Goal: Find specific page/section: Find specific page/section

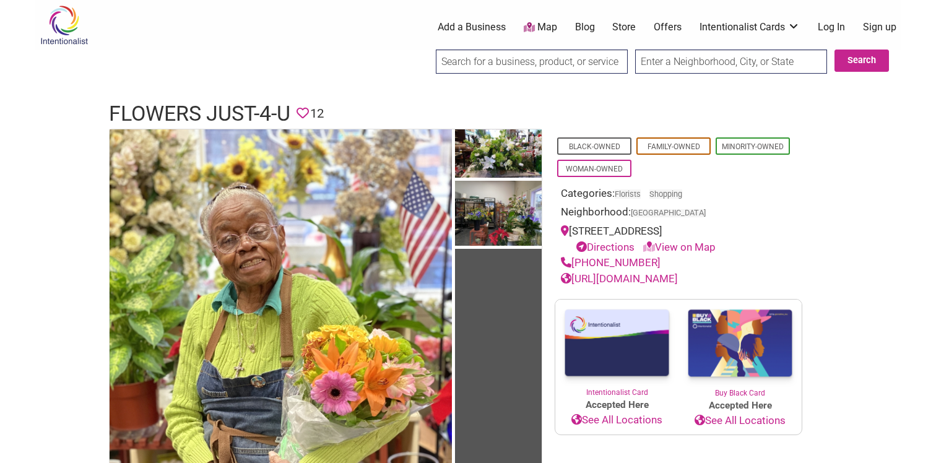
click at [635, 283] on link "[URL][DOMAIN_NAME]" at bounding box center [619, 278] width 117 height 12
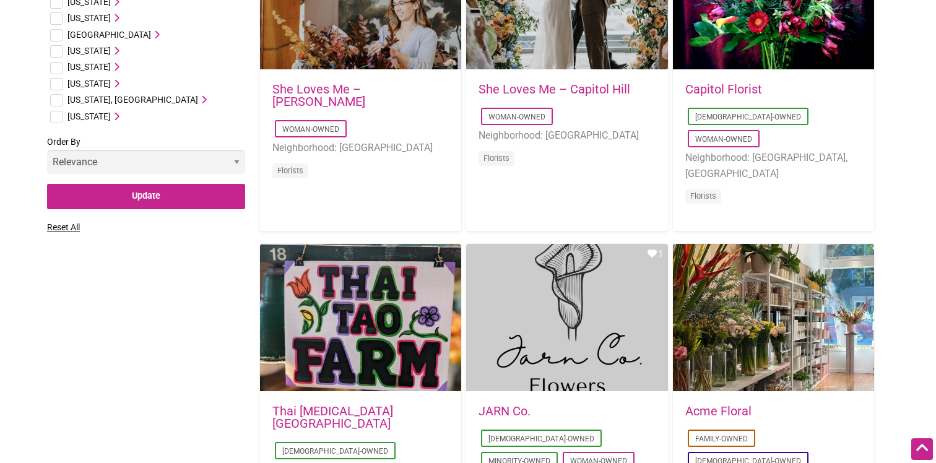
scroll to position [842, 0]
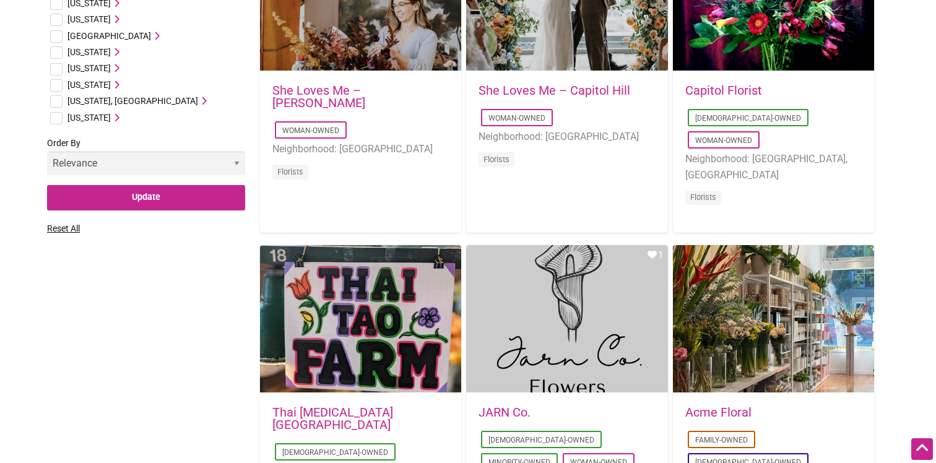
click at [149, 168] on select "Relevance Alphabetical Newest" at bounding box center [146, 163] width 198 height 24
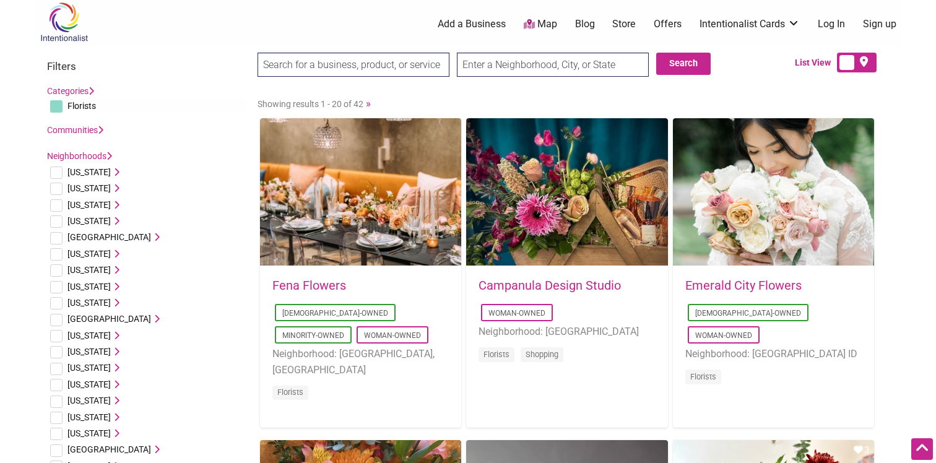
scroll to position [0, 0]
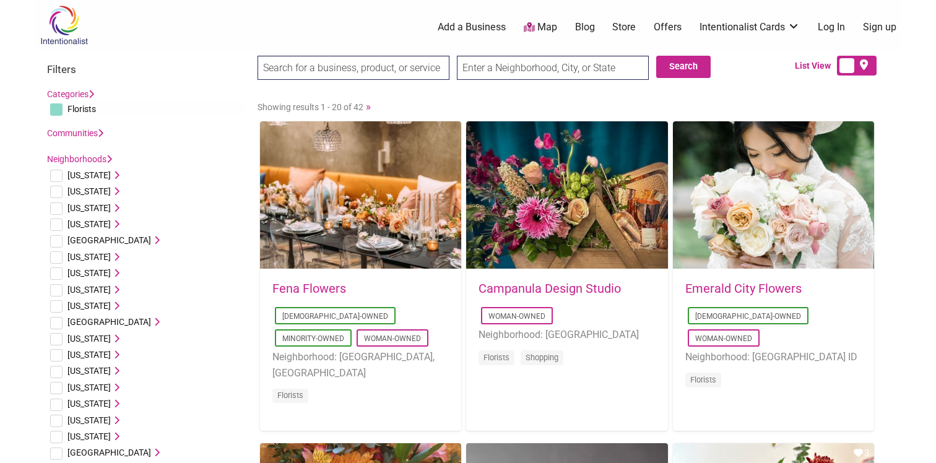
click at [82, 127] on label "Communities" at bounding box center [75, 133] width 56 height 15
click at [82, 132] on link "Communities" at bounding box center [75, 133] width 56 height 10
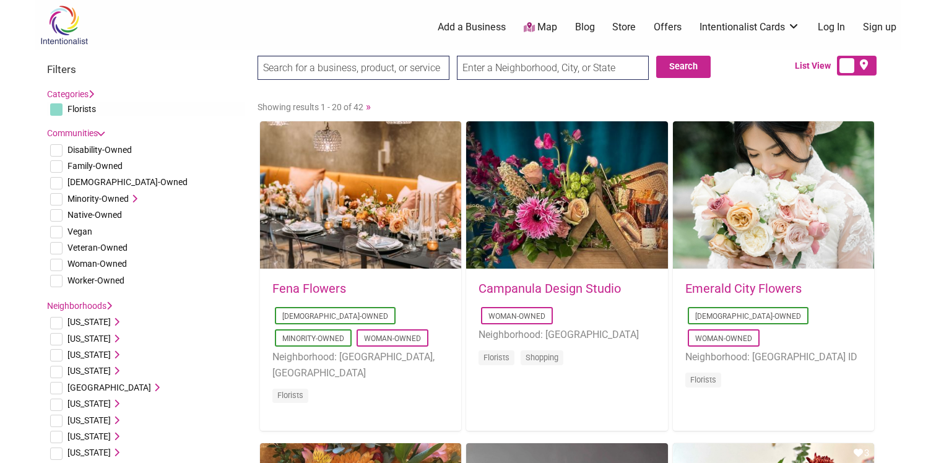
click at [134, 198] on icon at bounding box center [133, 198] width 9 height 9
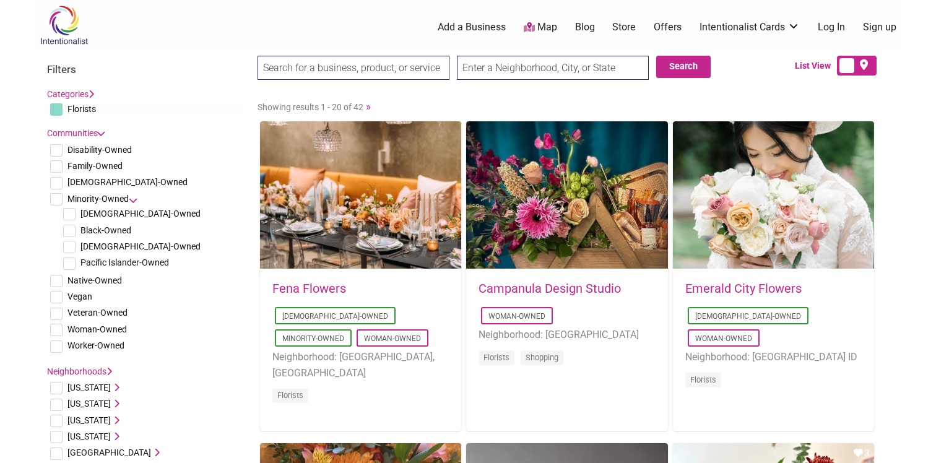
click at [75, 229] on input "checkbox" at bounding box center [69, 231] width 12 height 12
checkbox input "true"
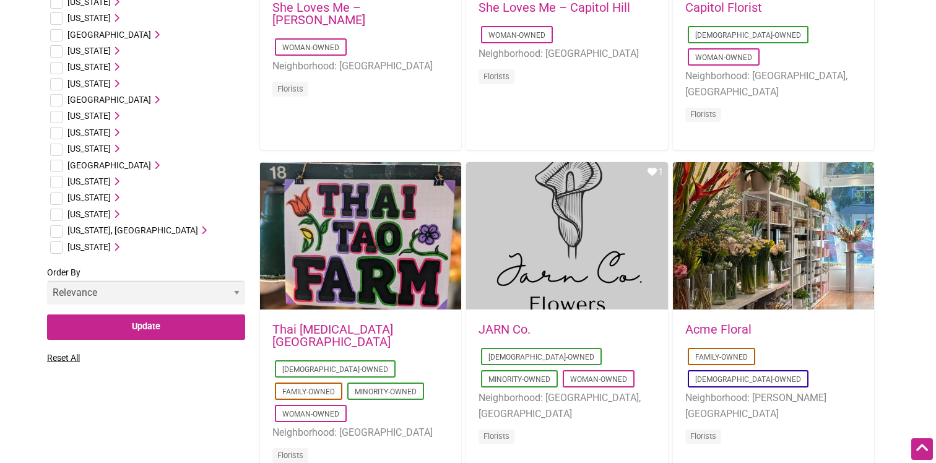
scroll to position [929, 0]
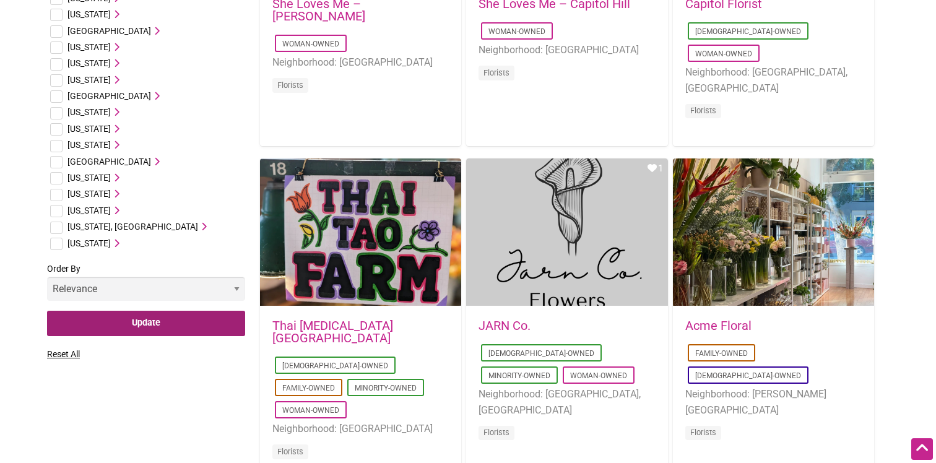
click at [141, 322] on input "Update" at bounding box center [146, 323] width 198 height 25
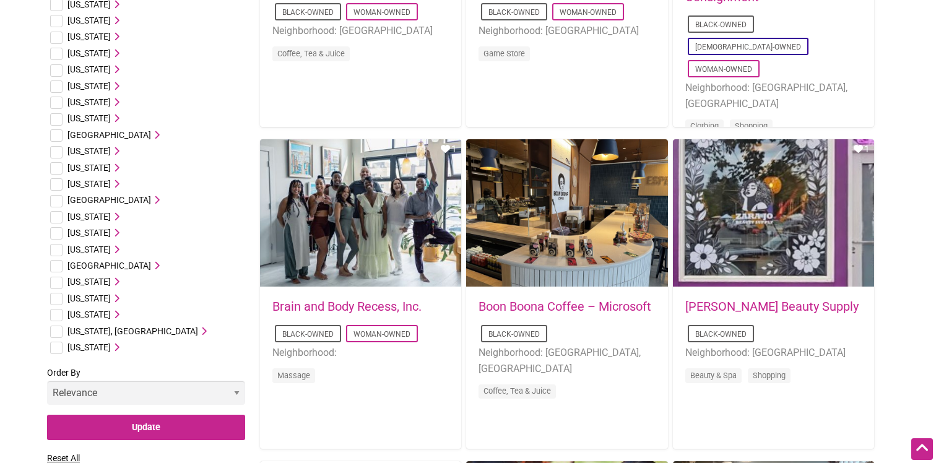
scroll to position [630, 0]
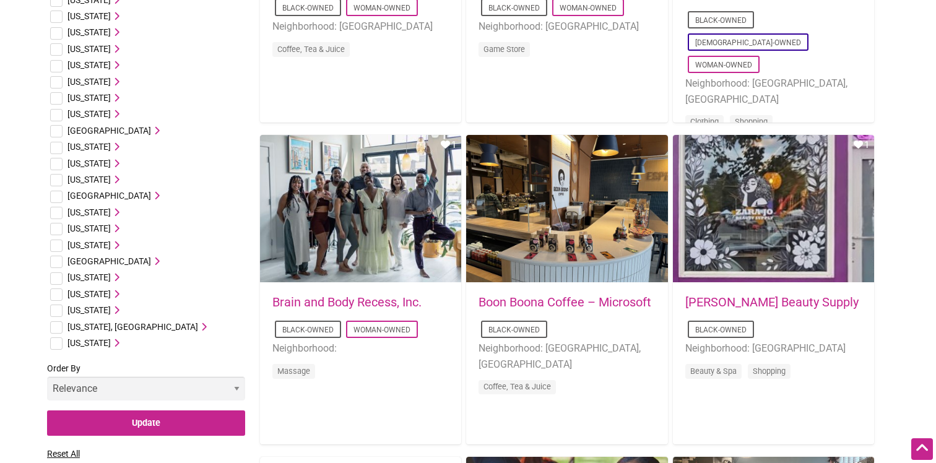
click at [118, 311] on icon at bounding box center [115, 310] width 9 height 9
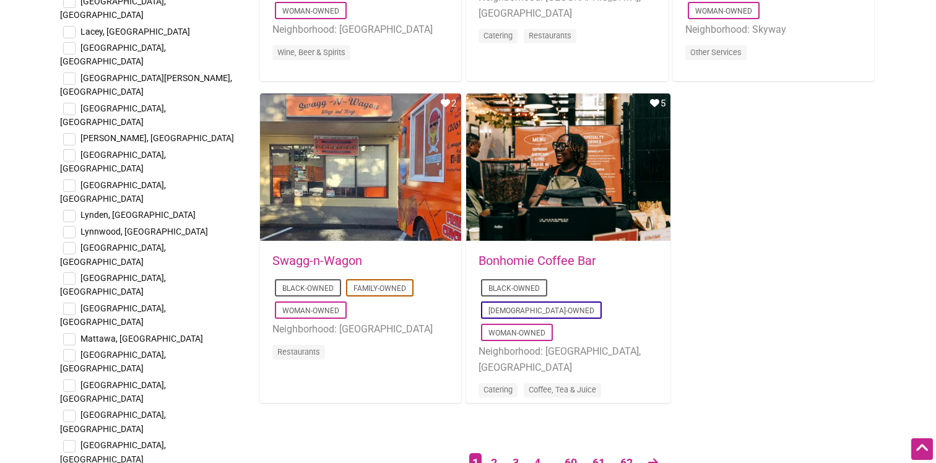
scroll to position [1964, 0]
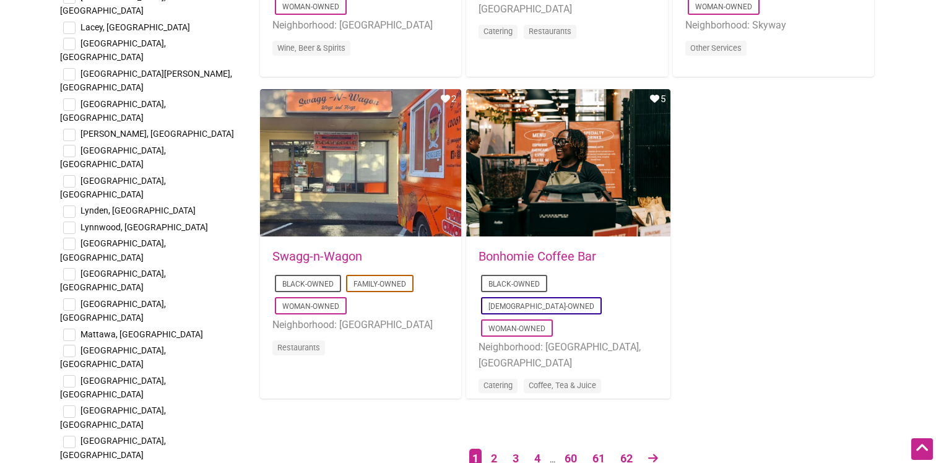
checkbox input "true"
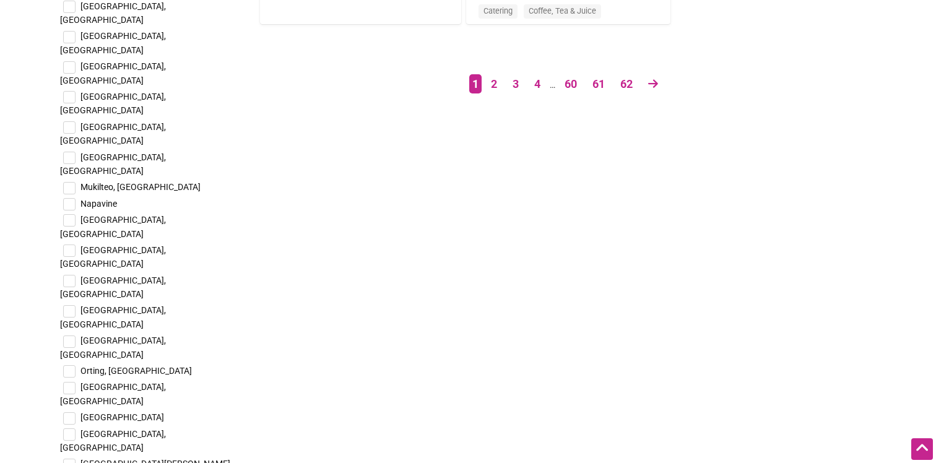
scroll to position [2366, 0]
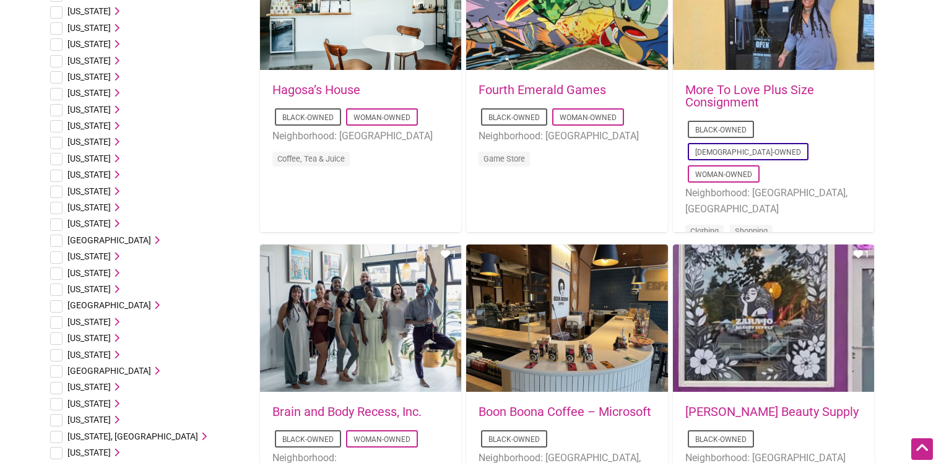
scroll to position [521, 0]
